Goal: Use online tool/utility: Utilize a website feature to perform a specific function

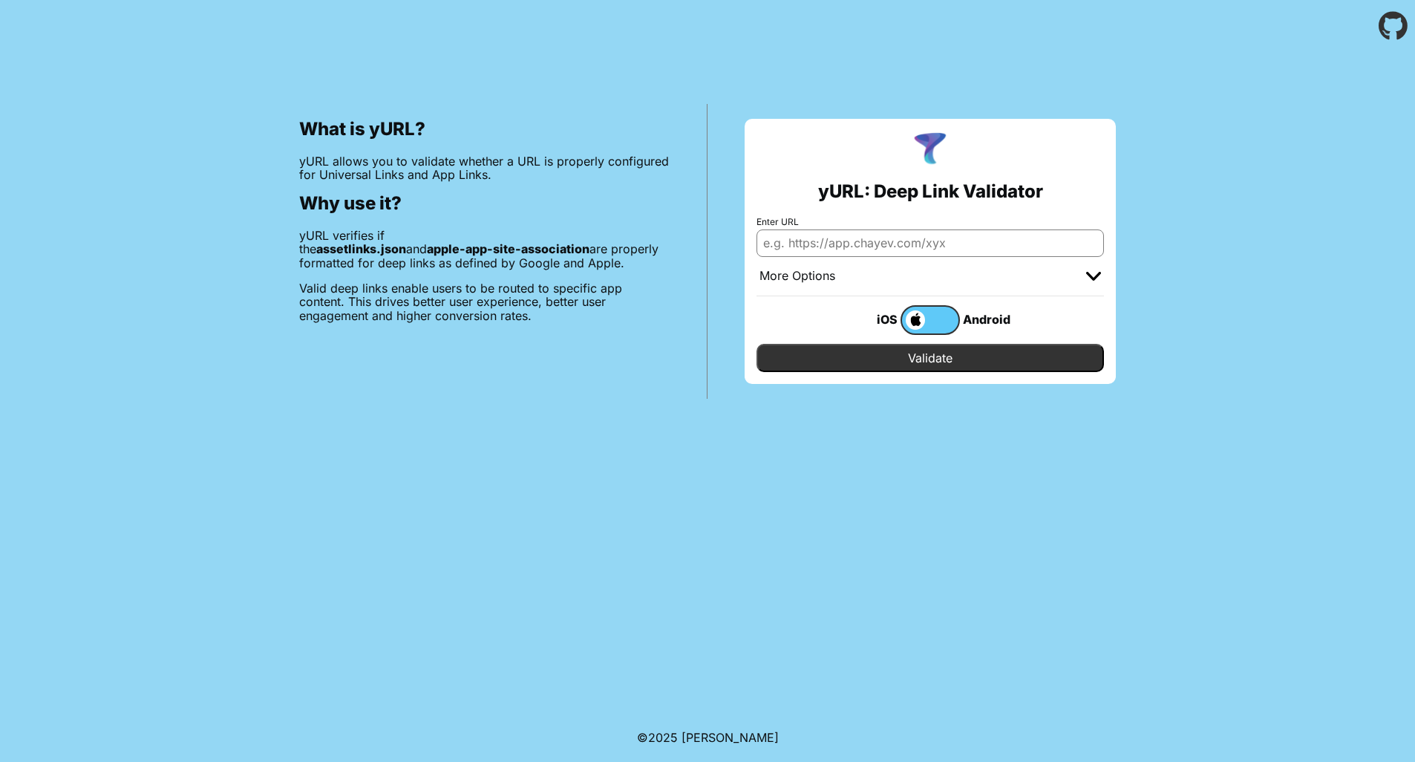
click at [918, 245] on input "Enter URL" at bounding box center [929, 242] width 347 height 27
type input "[URL][DOMAIN_NAME]"
click at [950, 352] on input "Validate" at bounding box center [929, 358] width 347 height 28
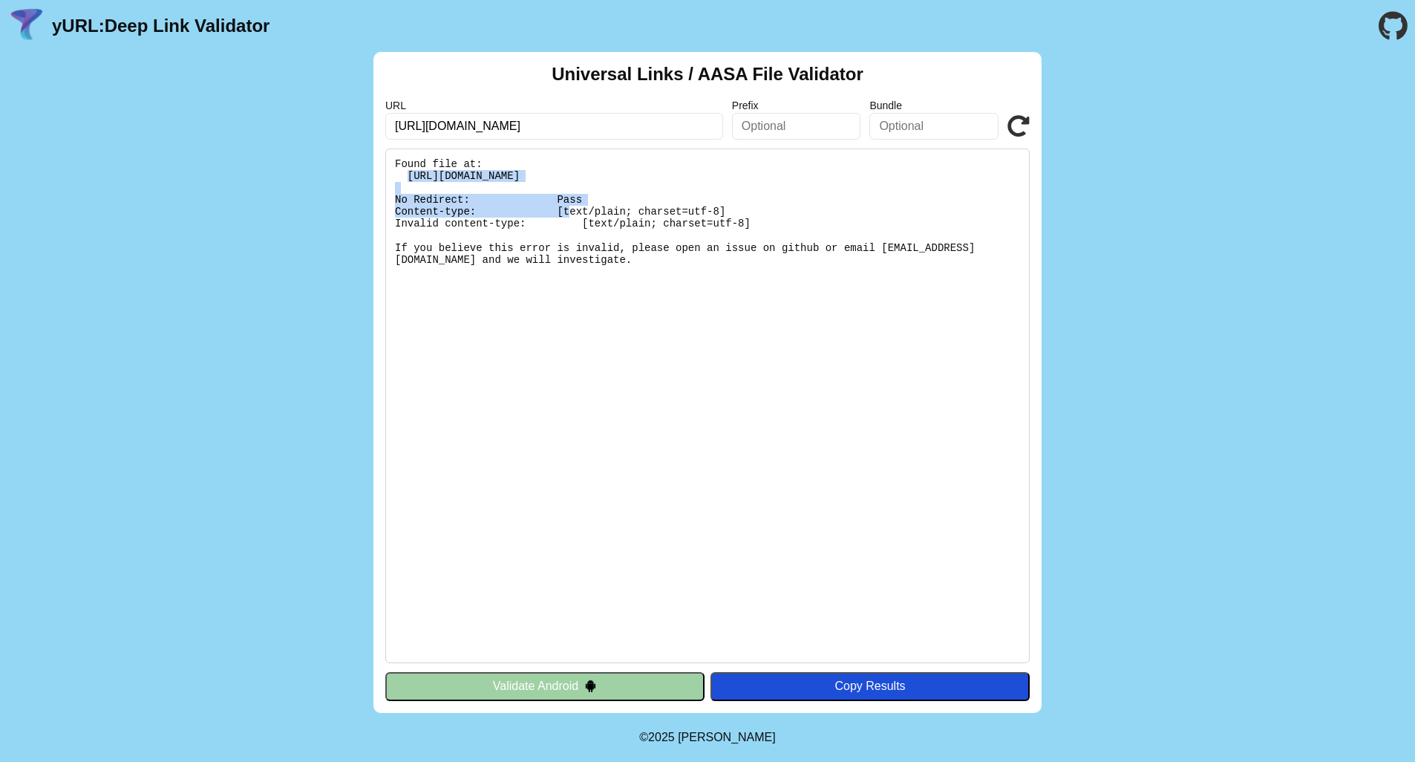
drag, startPoint x: 808, startPoint y: 174, endPoint x: 410, endPoint y: 174, distance: 397.9
click at [410, 174] on pre "Found file at: [URL][DOMAIN_NAME] No Redirect: Pass Content-type: [text/plain; …" at bounding box center [707, 405] width 644 height 514
copy pre "[URL][DOMAIN_NAME]"
